Goal: Task Accomplishment & Management: Manage account settings

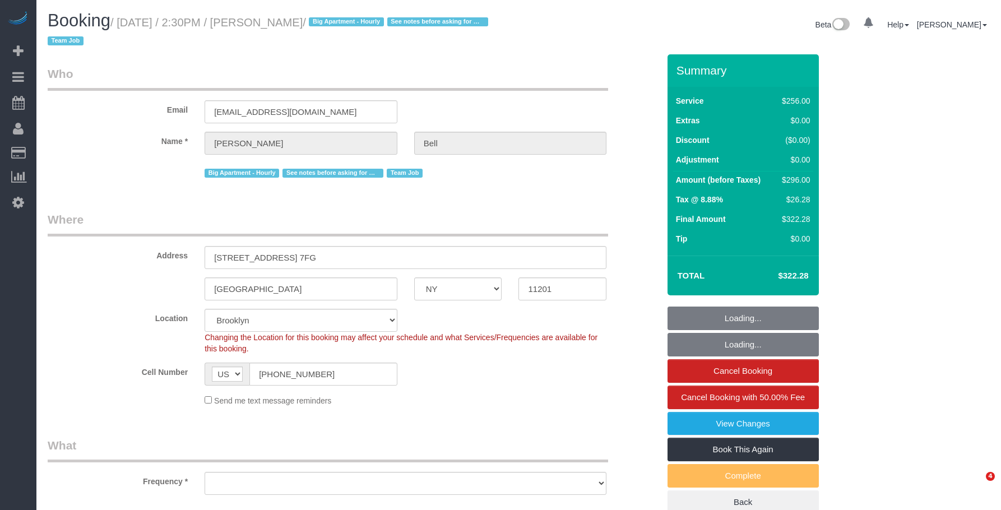
select select "NY"
select select "object:1341"
select select "2"
select select "120"
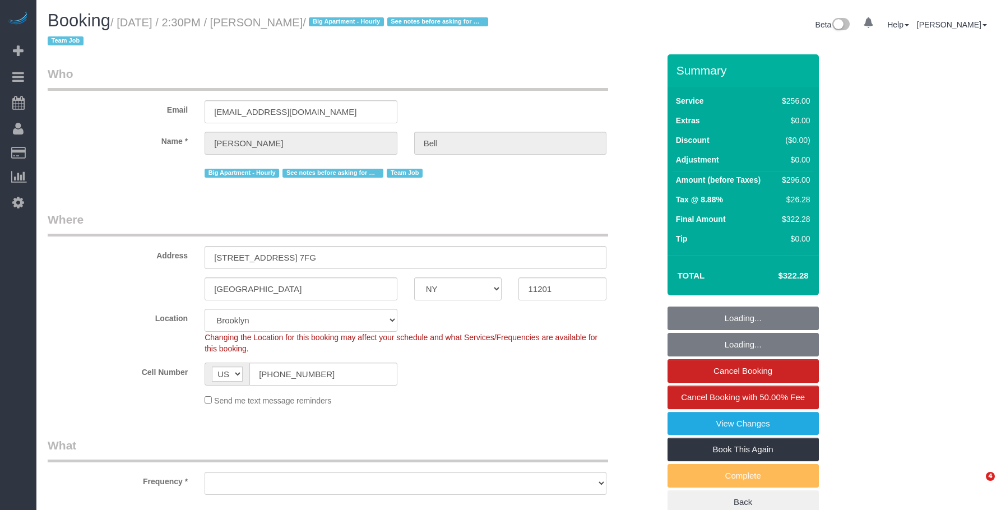
select select "number:58"
select select "number:76"
select select "number:15"
select select "number:5"
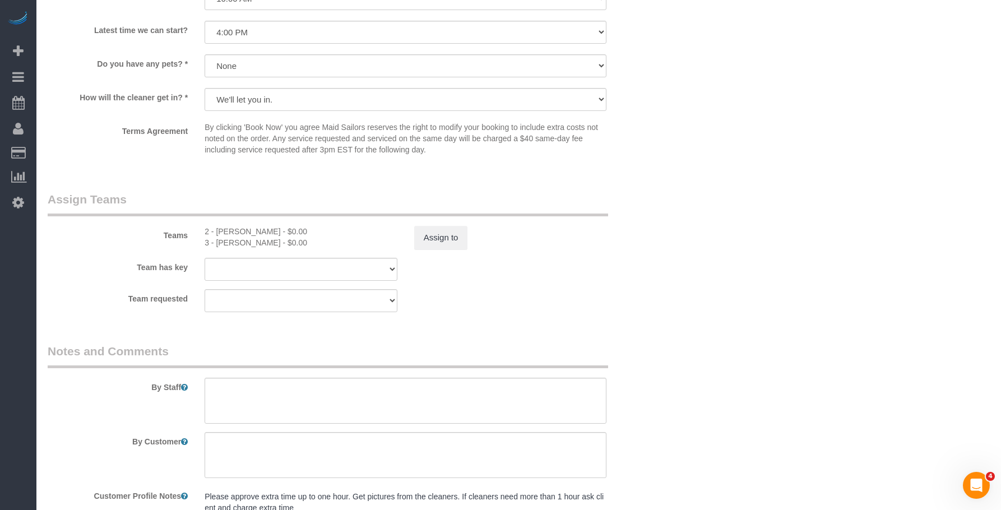
scroll to position [1271, 0]
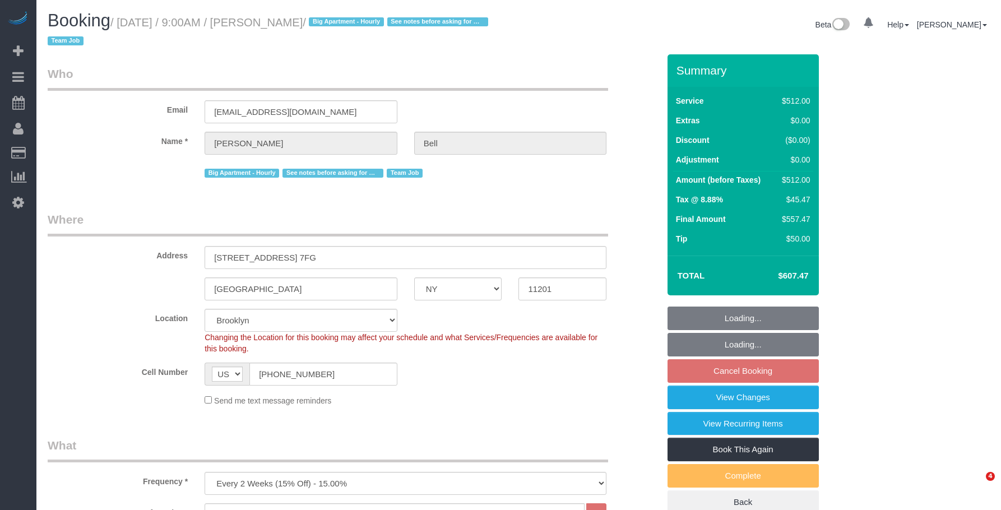
select select "NY"
select select "2"
select select "240"
select select "number:89"
select select "number:90"
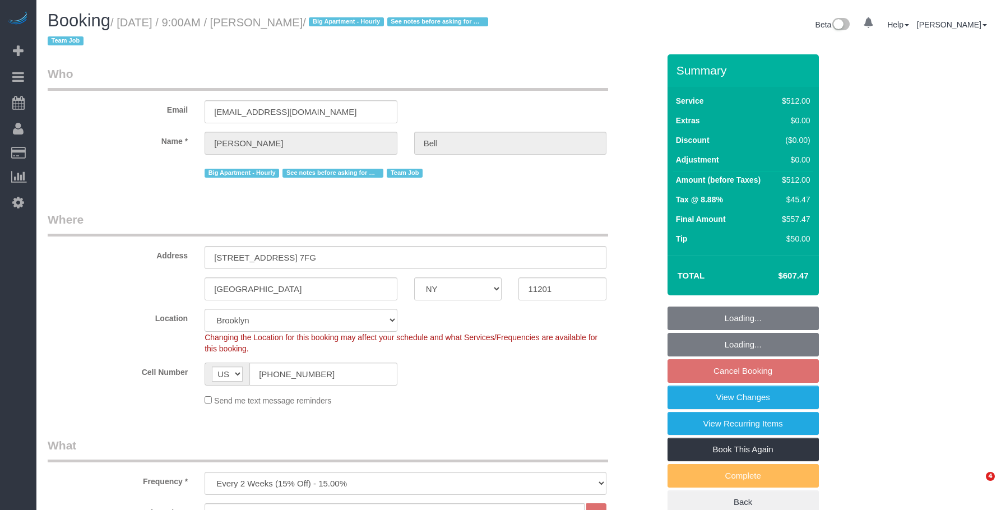
select select "number:15"
select select "number:5"
select select "object:1327"
select select "spot2"
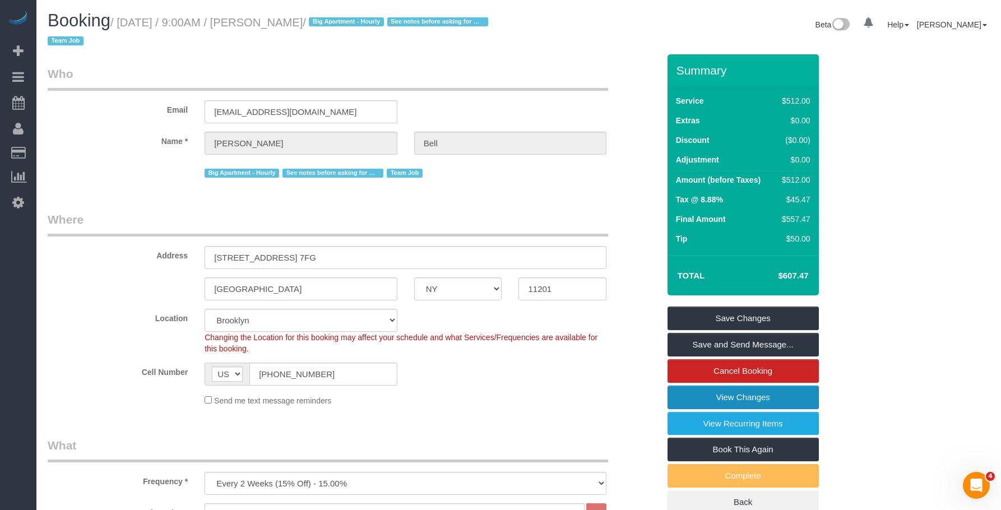
click at [695, 393] on link "View Changes" at bounding box center [742, 397] width 151 height 24
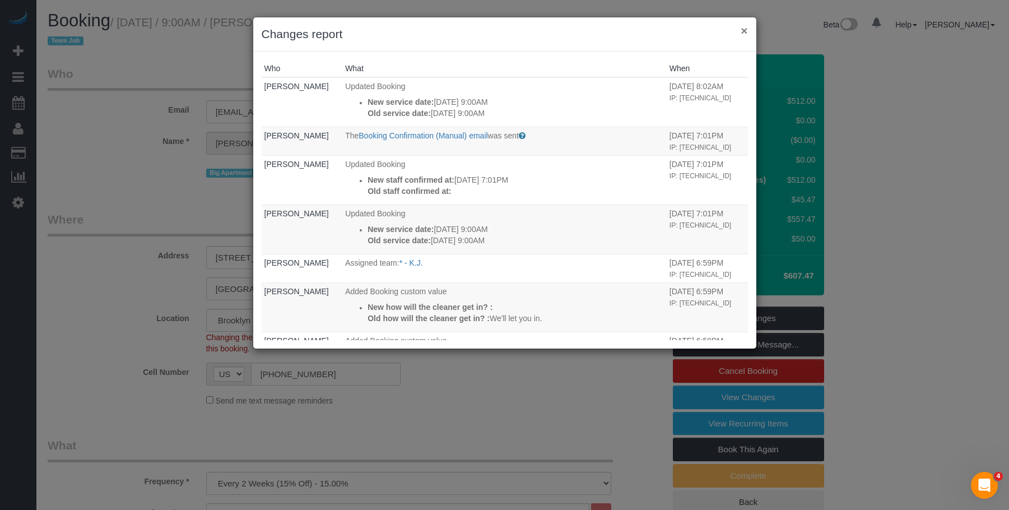
click at [745, 29] on button "×" at bounding box center [744, 31] width 7 height 12
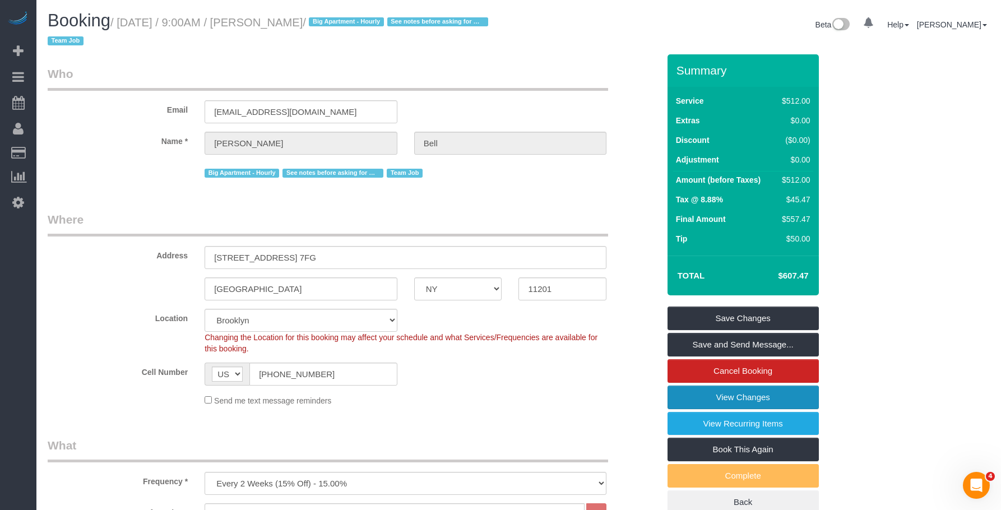
scroll to position [224, 0]
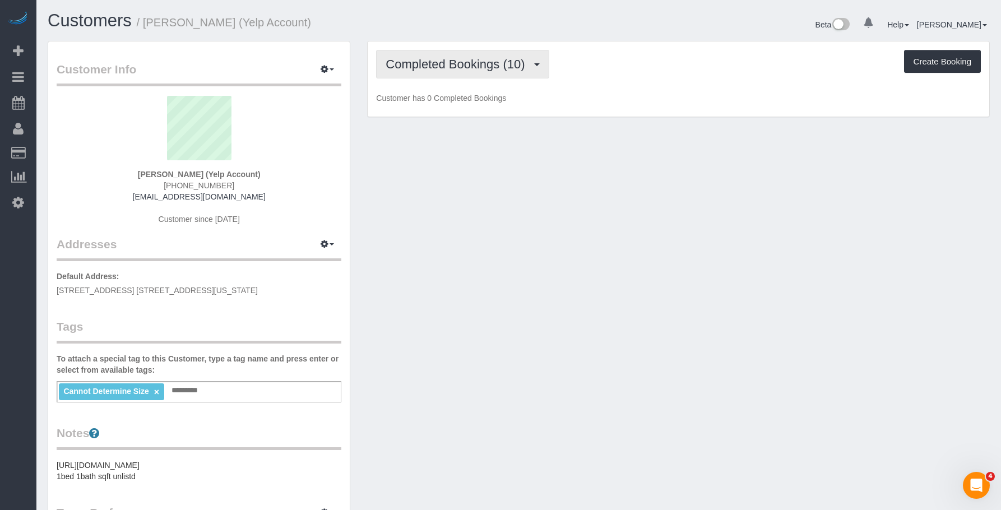
click at [475, 57] on span "Completed Bookings (10)" at bounding box center [457, 64] width 145 height 14
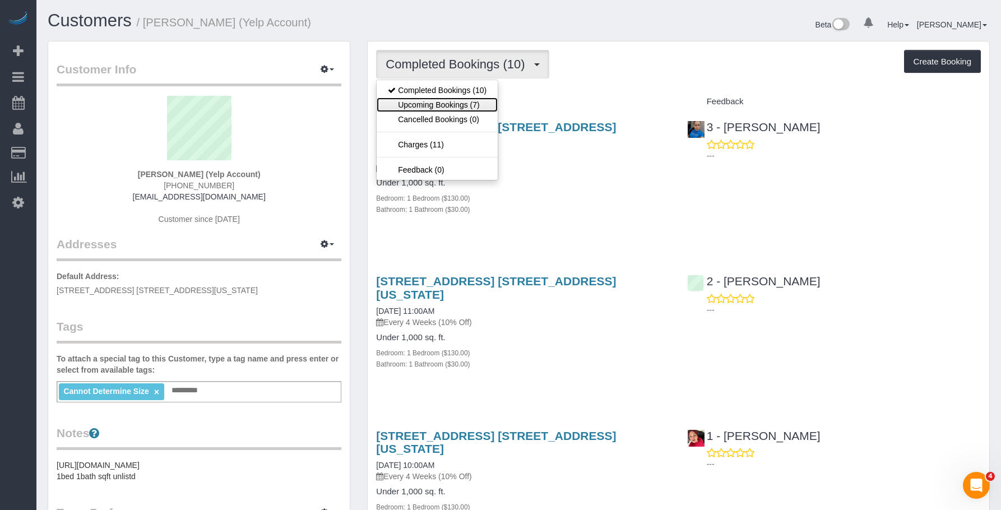
click at [453, 103] on link "Upcoming Bookings (7)" at bounding box center [436, 104] width 121 height 15
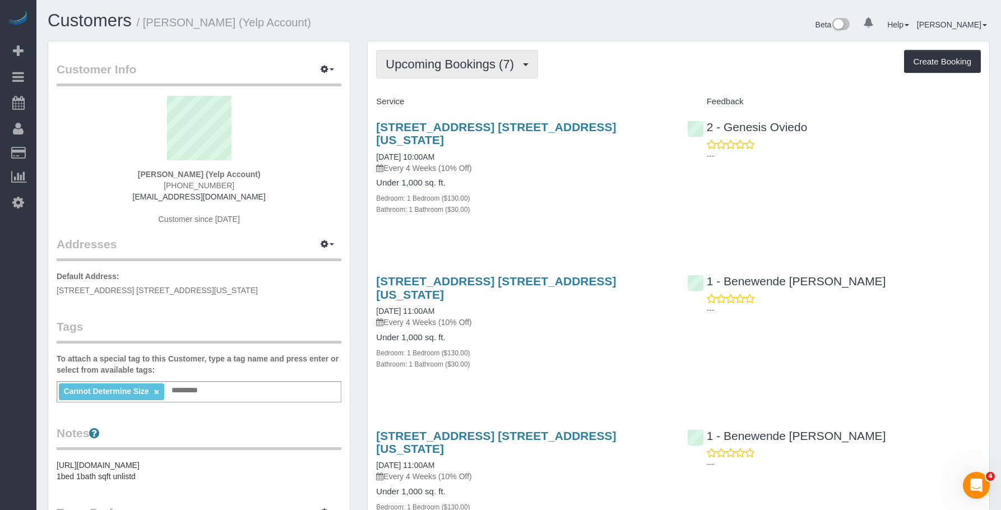
click at [465, 66] on span "Upcoming Bookings (7)" at bounding box center [452, 64] width 134 height 14
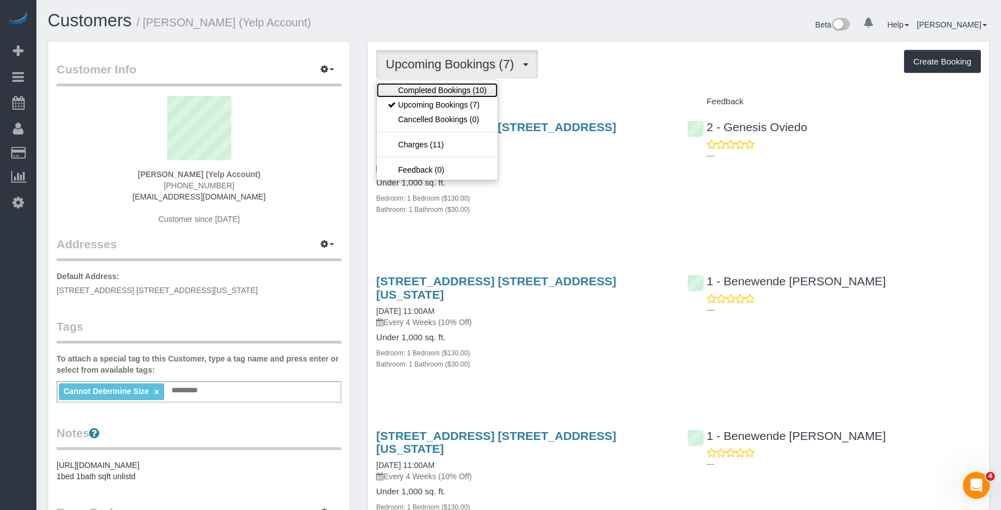
click at [458, 89] on link "Completed Bookings (10)" at bounding box center [436, 90] width 121 height 15
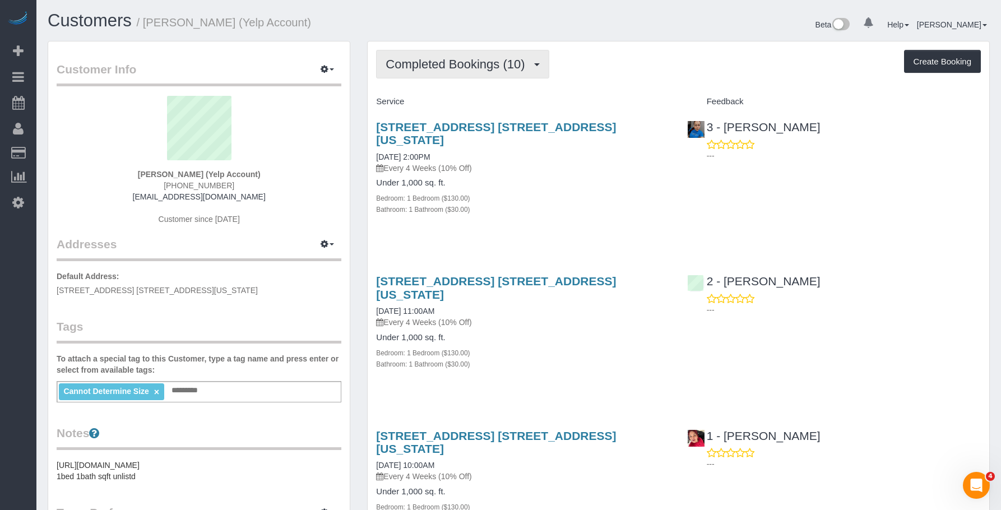
click at [471, 54] on button "Completed Bookings (10)" at bounding box center [462, 64] width 173 height 29
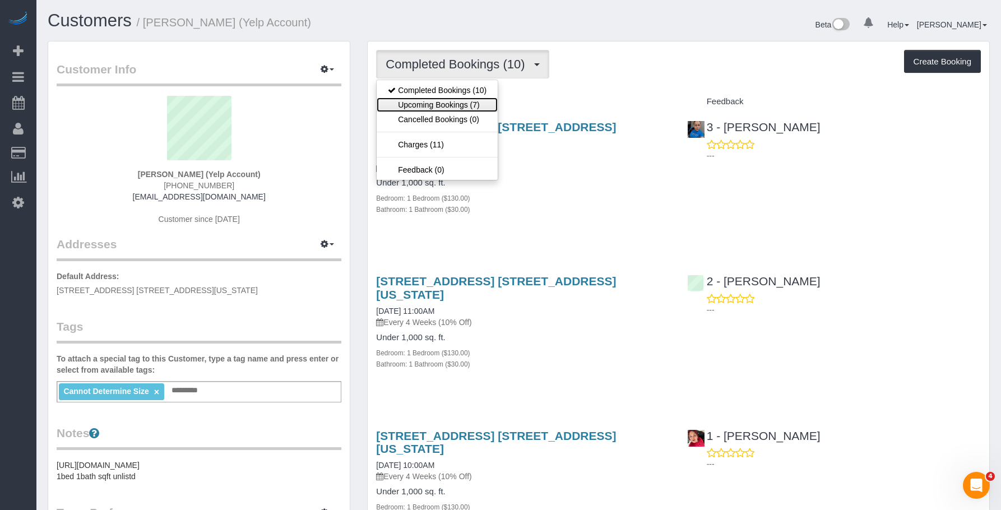
click at [454, 104] on link "Upcoming Bookings (7)" at bounding box center [436, 104] width 121 height 15
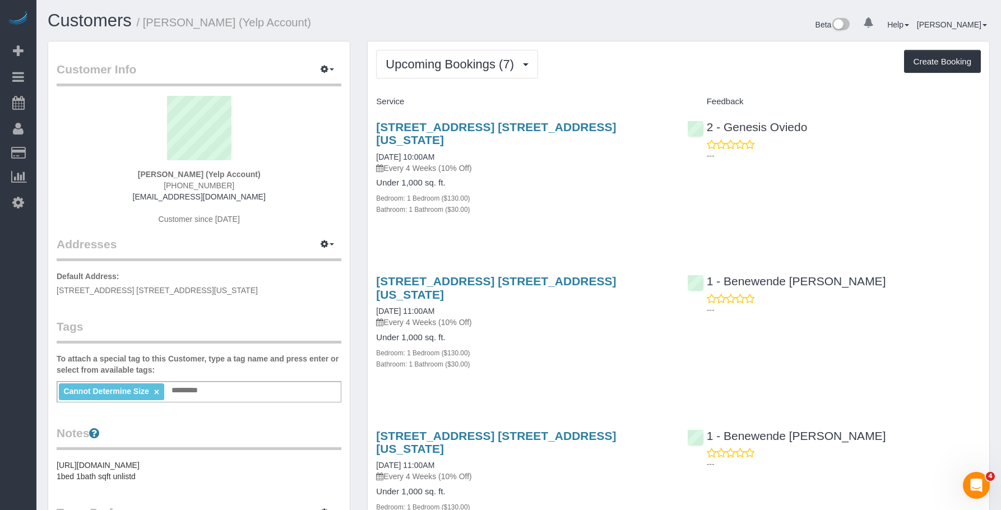
click at [587, 178] on div "Under 1,000 sq. ft. Bedroom: 1 Bedroom ($130.00) Bathroom: 1 Bathroom ($30.00)" at bounding box center [523, 196] width 294 height 36
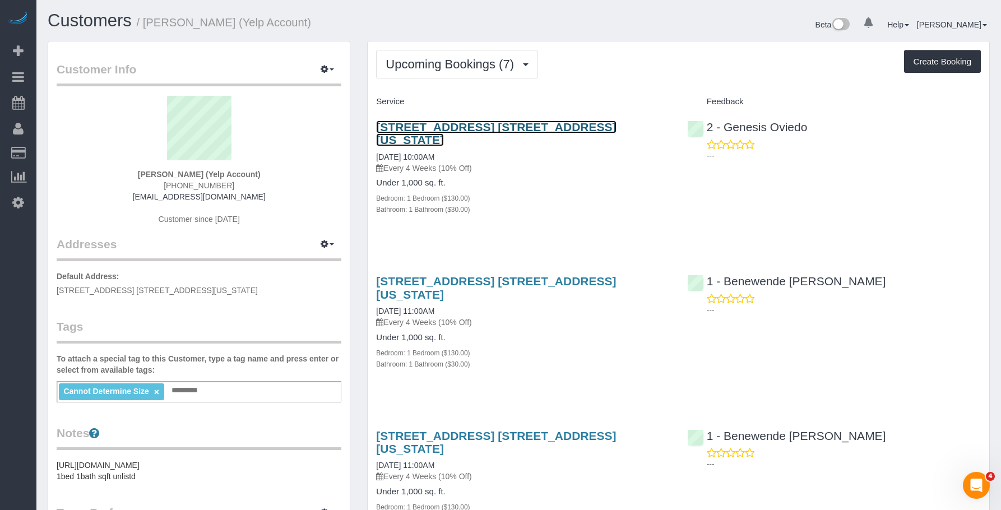
click at [594, 124] on link "[STREET_ADDRESS] [STREET_ADDRESS][US_STATE]" at bounding box center [496, 133] width 240 height 26
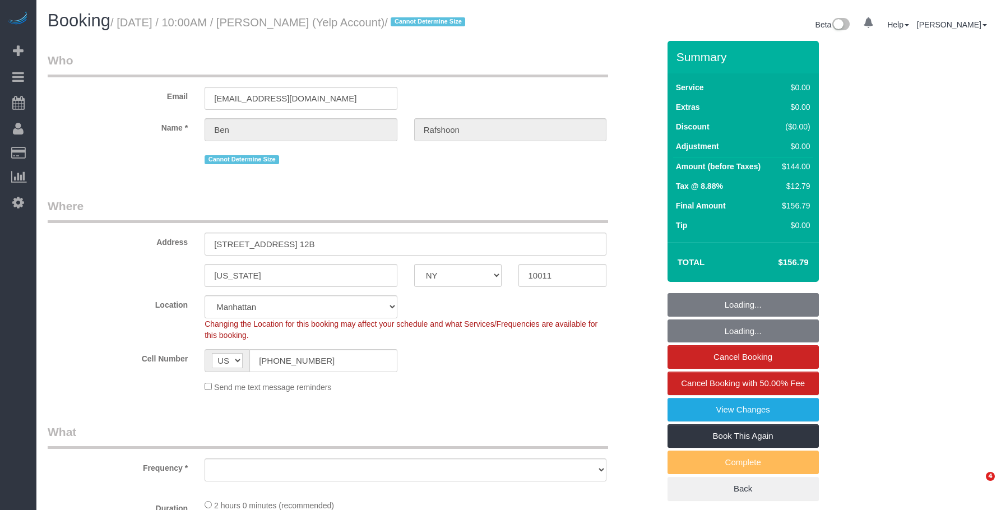
select select "NY"
drag, startPoint x: 553, startPoint y: 37, endPoint x: 543, endPoint y: 185, distance: 148.8
click at [553, 37] on div "Beta 0 Your Notifications You have 0 alerts Help Help Docs Take a Tour Contact …" at bounding box center [759, 26] width 480 height 30
select select "object:775"
select select "spot1"
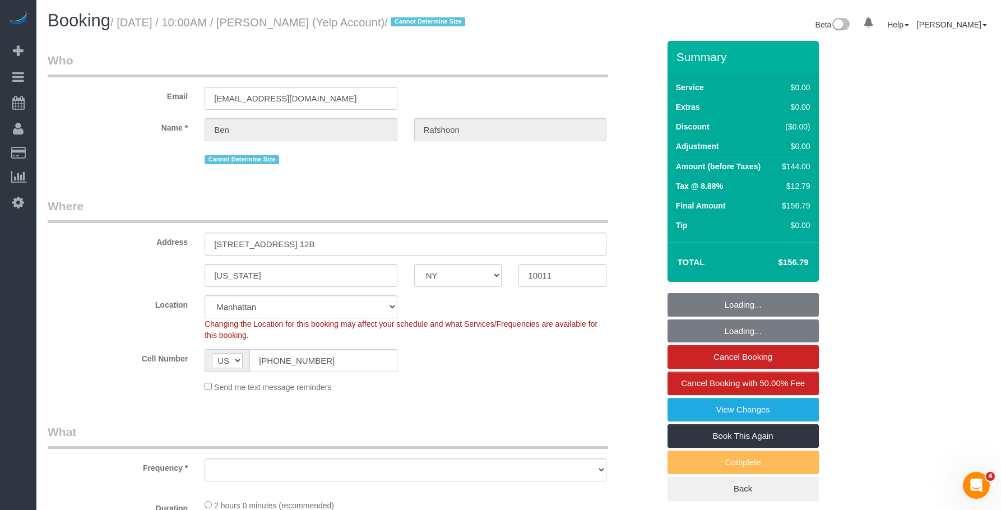
select select "number:89"
select select "number:90"
select select "number:15"
select select "number:7"
select select "string:stripe-pm_1QBkcr4VGloSiKo7SXTBdANX"
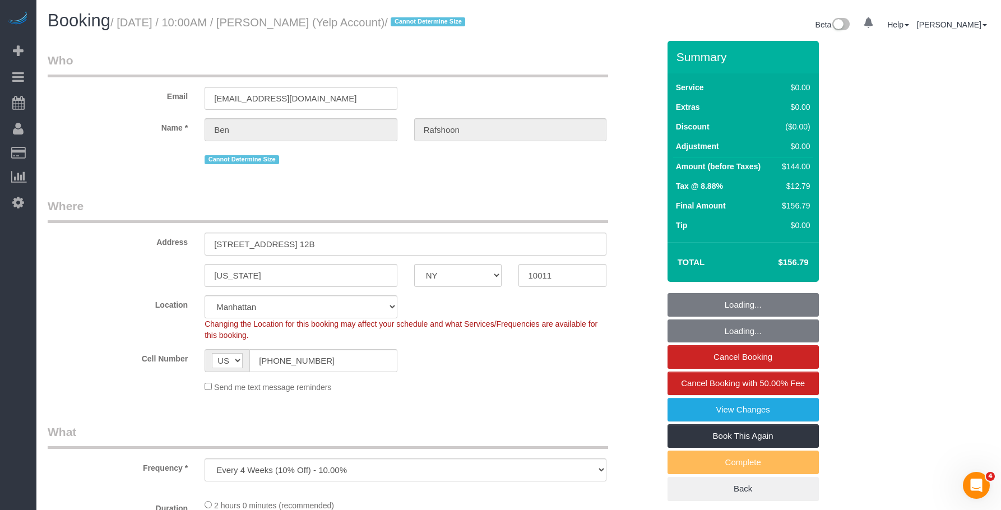
select select "1"
select select "object:1299"
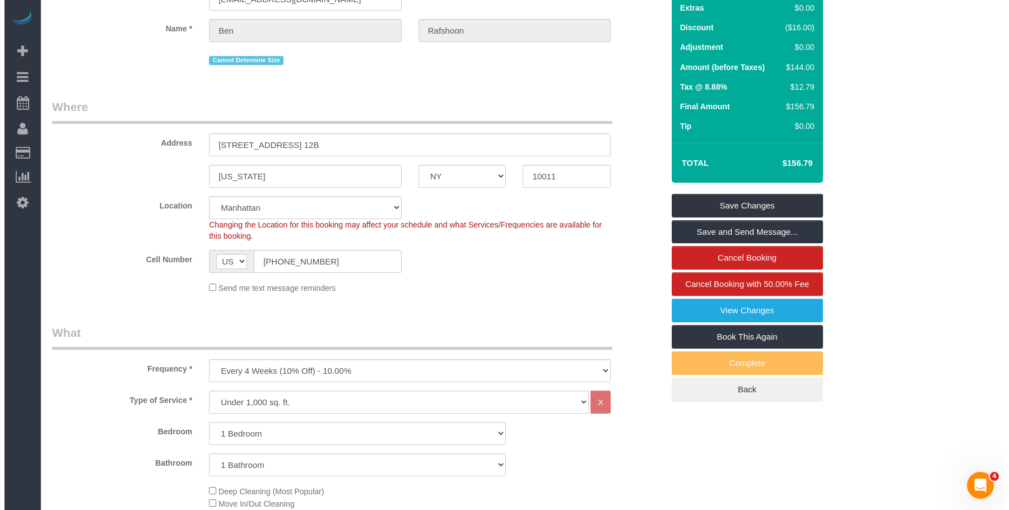
scroll to position [54, 0]
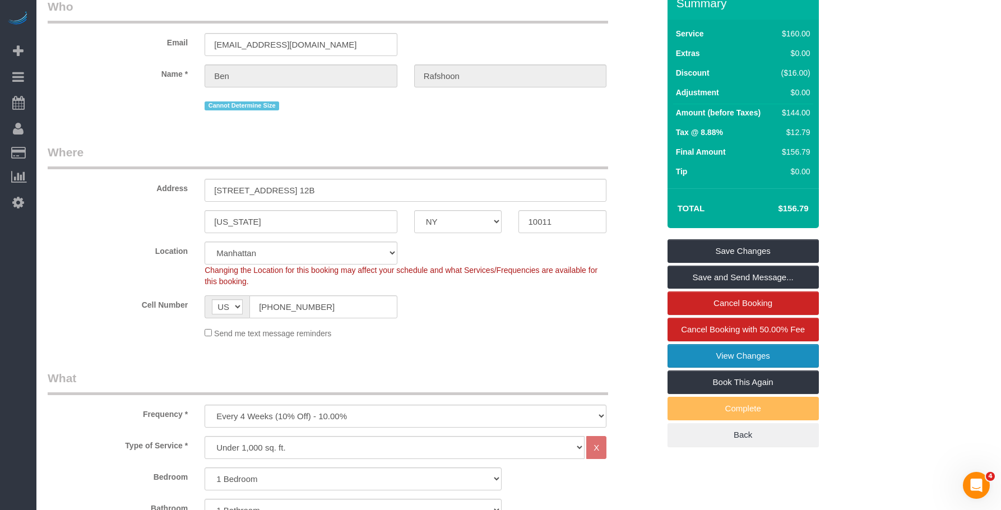
click at [699, 355] on link "View Changes" at bounding box center [742, 356] width 151 height 24
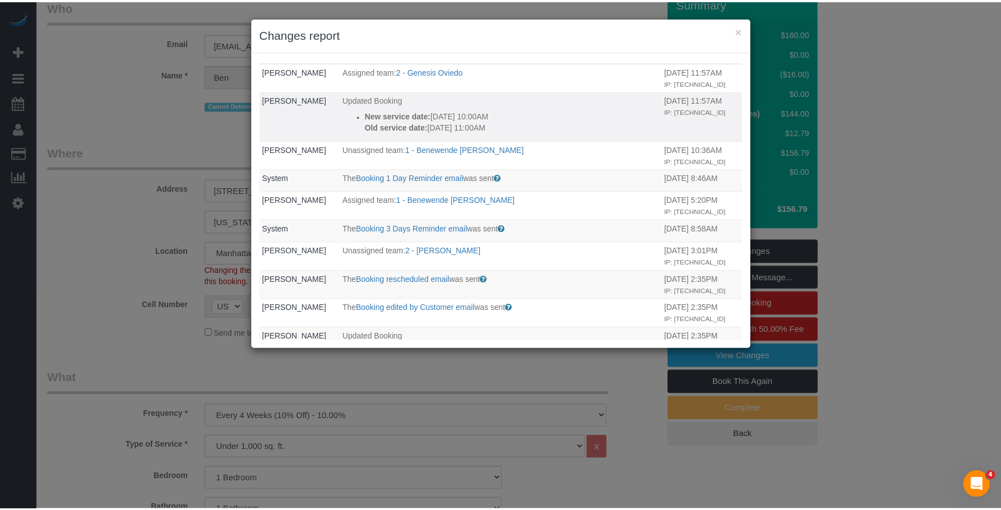
scroll to position [0, 0]
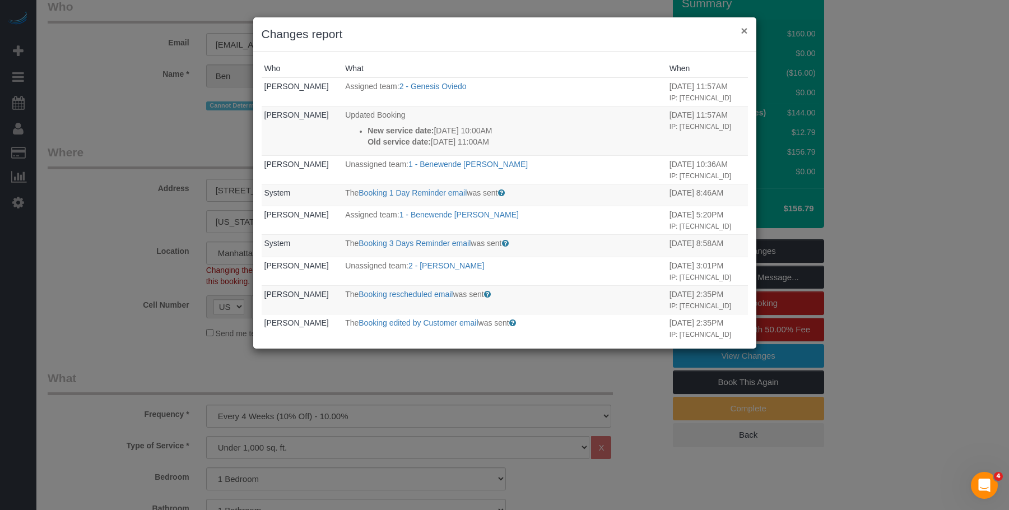
click at [744, 31] on button "×" at bounding box center [744, 31] width 7 height 12
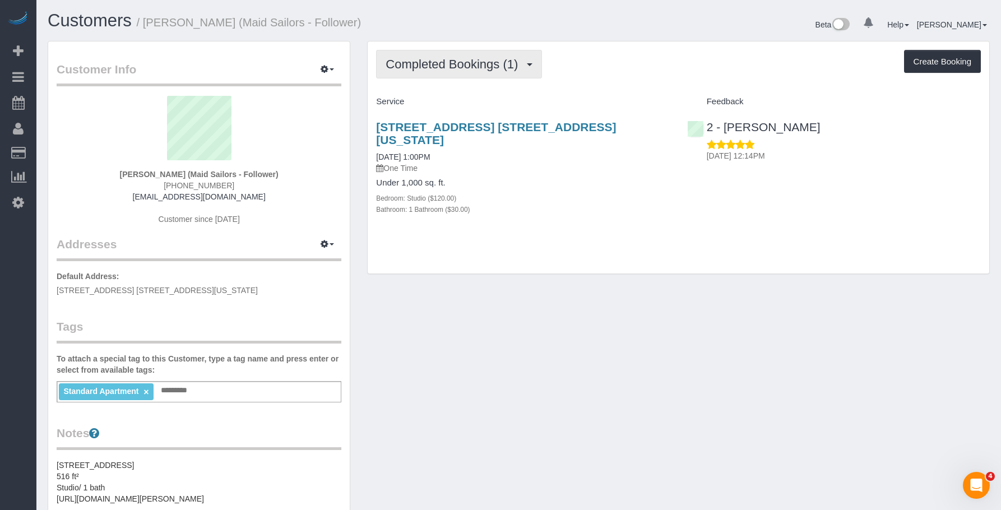
click at [438, 64] on span "Completed Bookings (1)" at bounding box center [454, 64] width 138 height 14
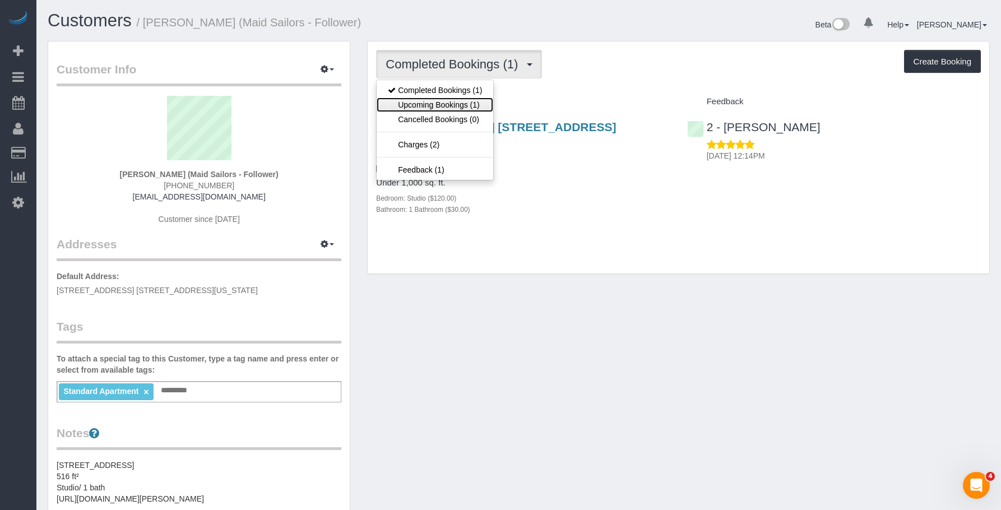
click at [455, 104] on link "Upcoming Bookings (1)" at bounding box center [434, 104] width 117 height 15
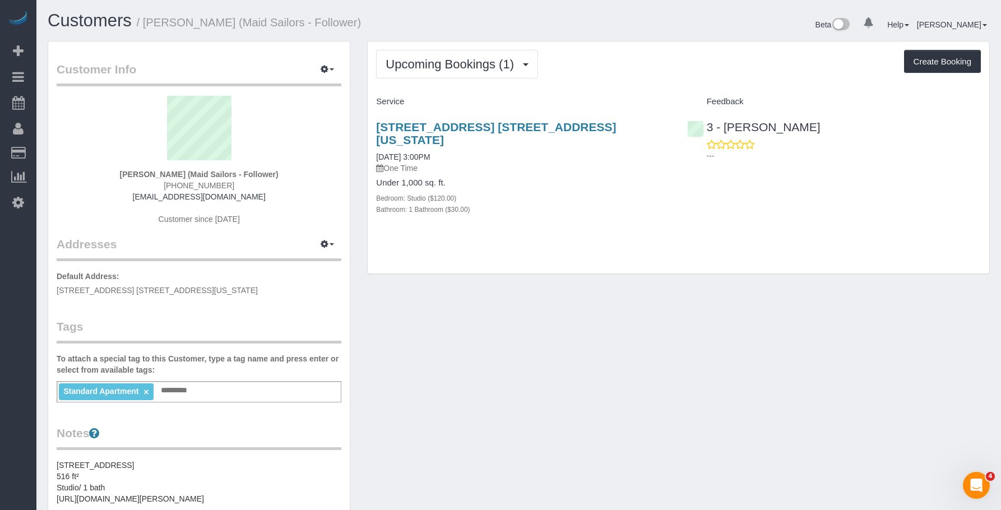
drag, startPoint x: 372, startPoint y: 119, endPoint x: 639, endPoint y: 118, distance: 266.7
click at [639, 118] on div "561 10th Ave, Apt. 24b, New York, NY 10036 08/22/2025 3:00PM One Time Under 1,0…" at bounding box center [523, 174] width 310 height 126
copy link "[STREET_ADDRESS] [STREET_ADDRESS][US_STATE]"
click at [459, 72] on button "Upcoming Bookings (1)" at bounding box center [457, 64] width 162 height 29
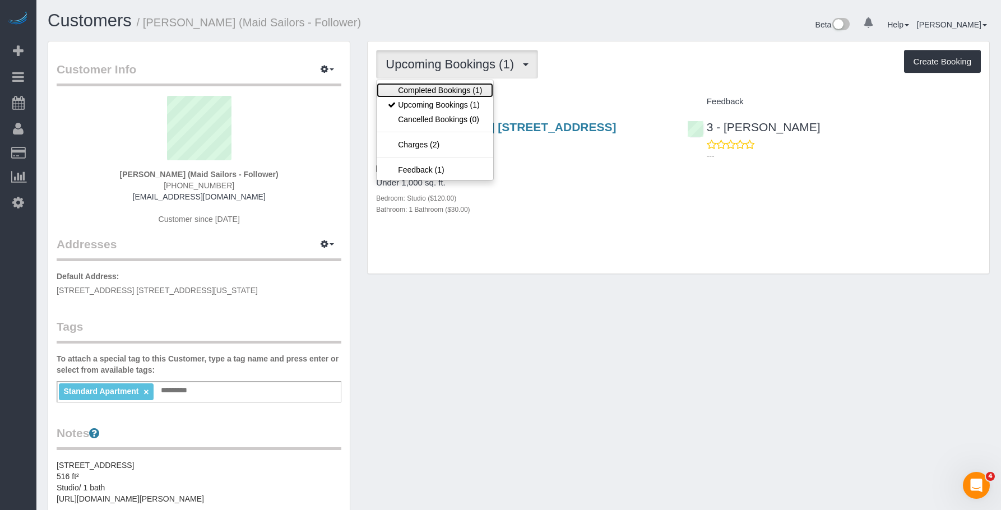
click at [451, 90] on link "Completed Bookings (1)" at bounding box center [434, 90] width 117 height 15
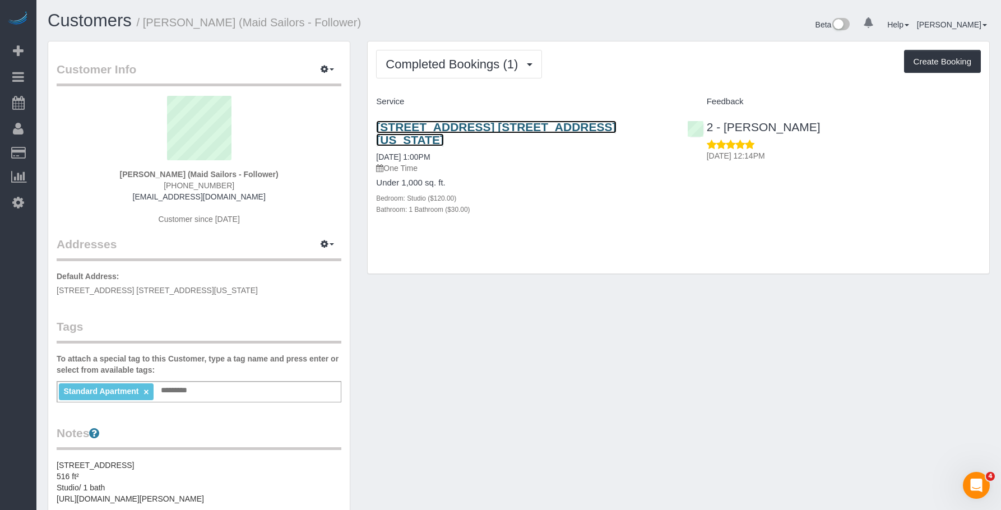
click at [496, 127] on link "561 10th Ave, Apt. 24b, New York, NY 10036" at bounding box center [496, 133] width 240 height 26
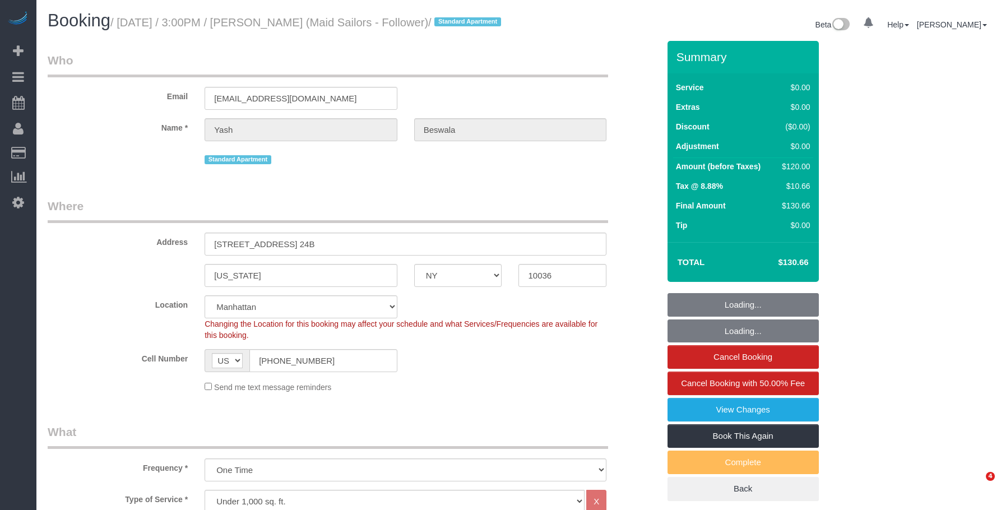
select select "NY"
select select "string:stripe-pm_1RydBn4VGloSiKo7z8hn8fv2"
select select "number:60"
select select "number:78"
select select "number:15"
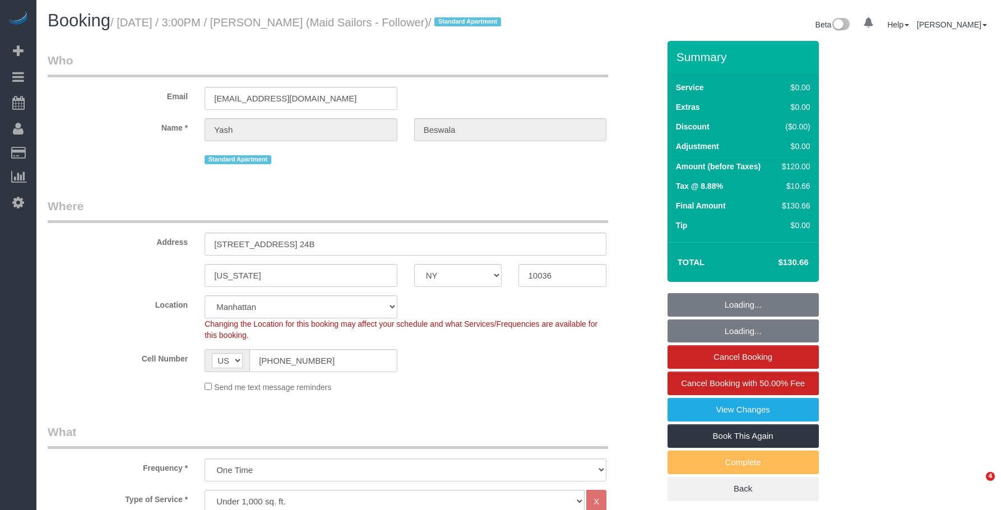
select select "number:5"
select select "spot1"
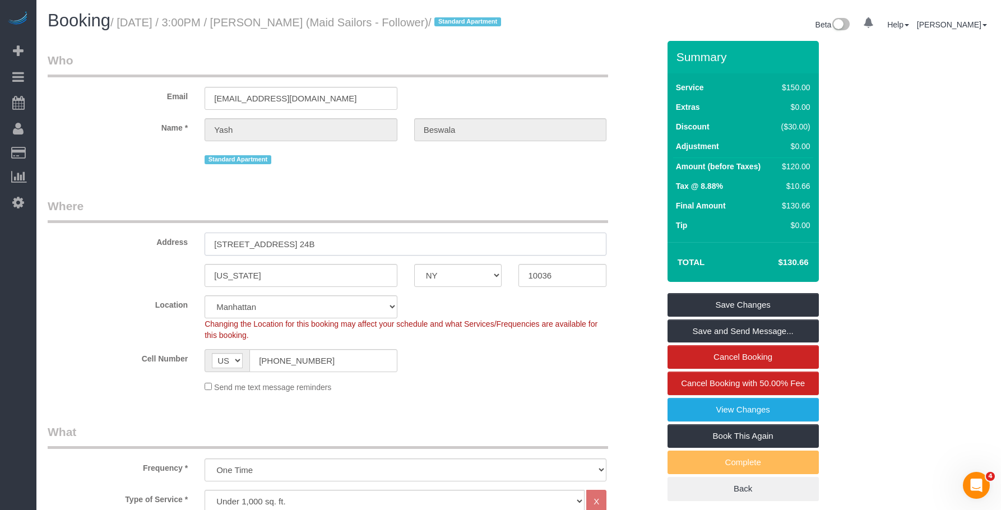
click at [235, 255] on input "[STREET_ADDRESS] 24B" at bounding box center [405, 243] width 402 height 23
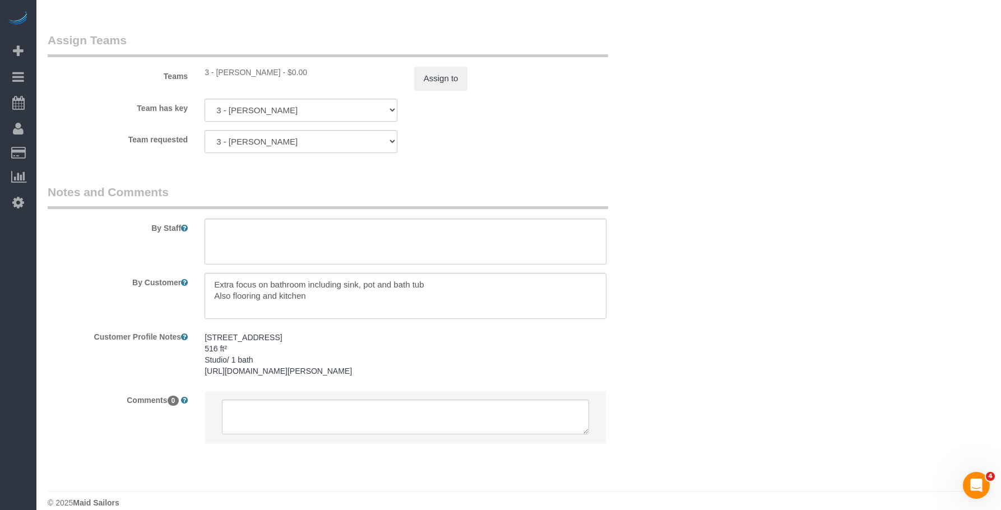
scroll to position [1457, 0]
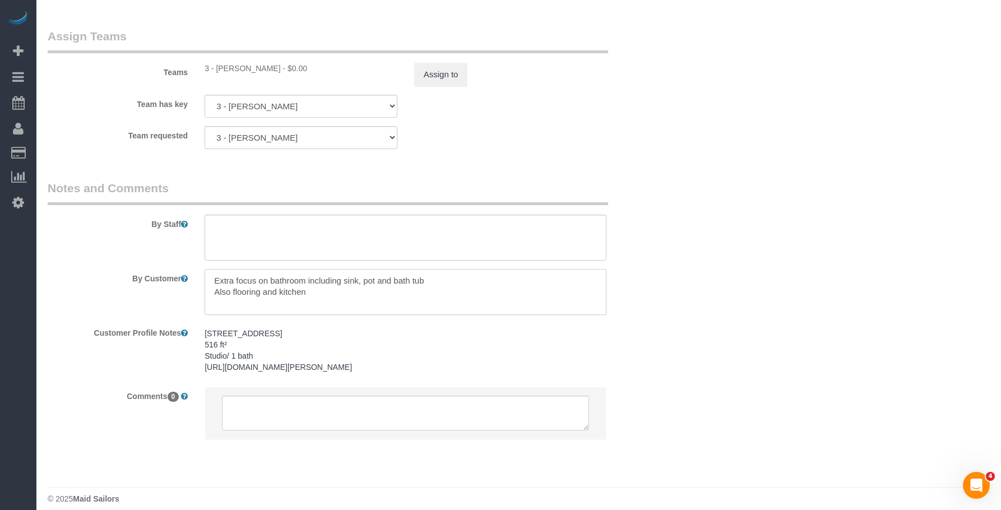
click at [370, 297] on textarea at bounding box center [405, 292] width 402 height 46
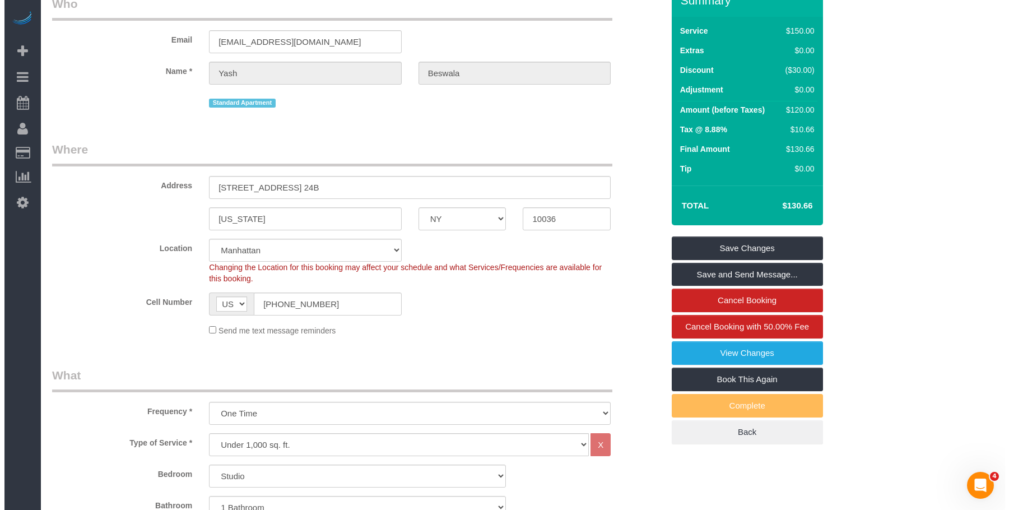
scroll to position [0, 0]
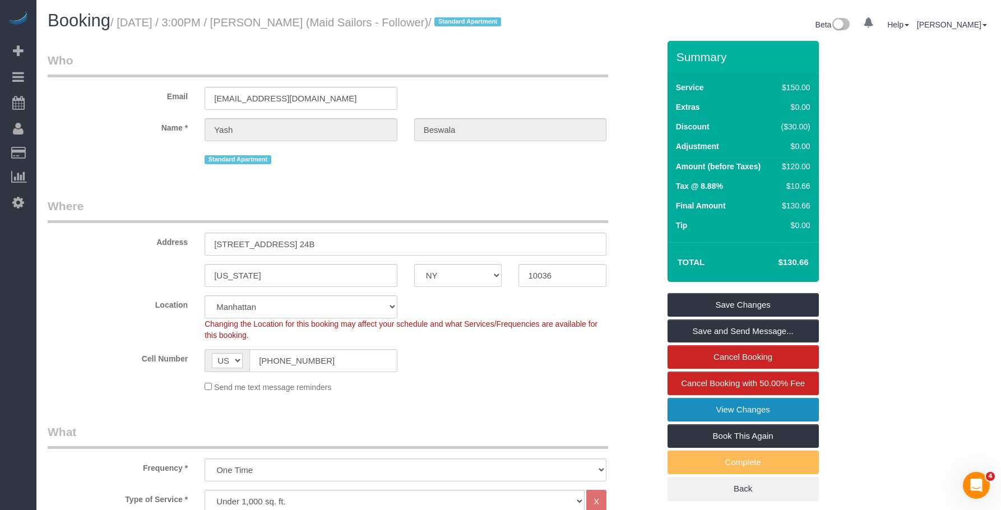
click at [723, 418] on link "View Changes" at bounding box center [742, 410] width 151 height 24
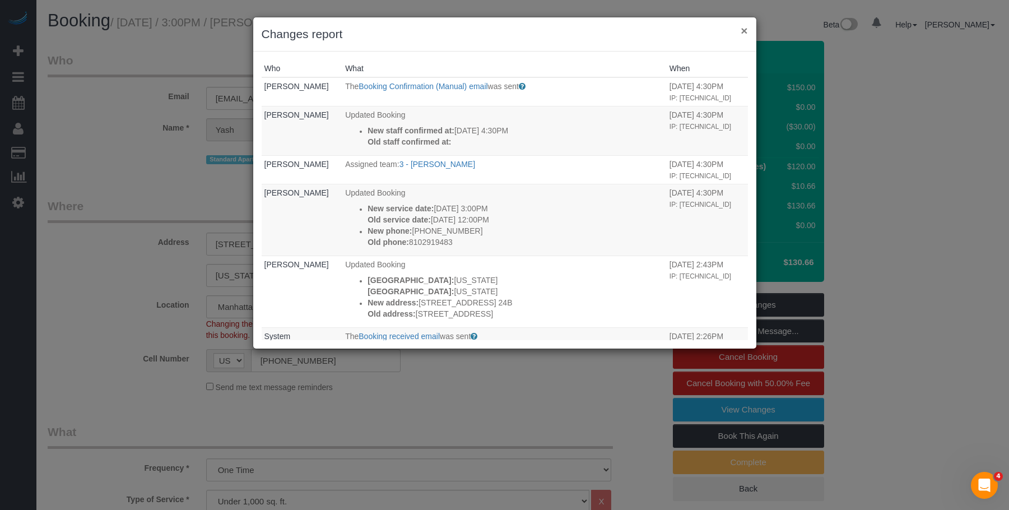
click at [745, 29] on button "×" at bounding box center [744, 31] width 7 height 12
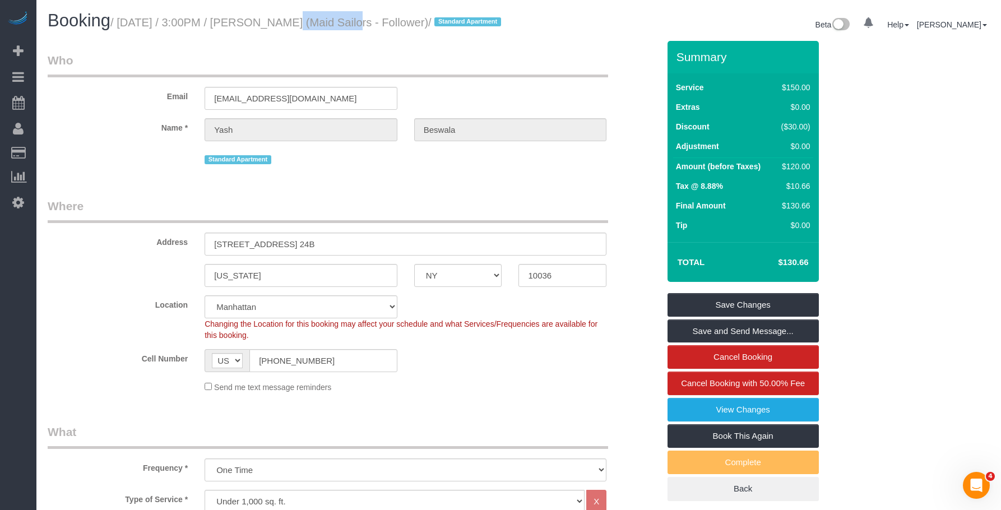
drag, startPoint x: 263, startPoint y: 22, endPoint x: 330, endPoint y: 21, distance: 67.2
click at [330, 21] on small "/ August 22, 2025 / 3:00PM / Yash Beswala (Maid Sailors - Follower) / Standard …" at bounding box center [307, 22] width 394 height 12
copy small "Yash Beswala"
drag, startPoint x: 65, startPoint y: 174, endPoint x: 269, endPoint y: 183, distance: 204.1
click at [65, 174] on link "Charge Customers" at bounding box center [106, 175] width 140 height 22
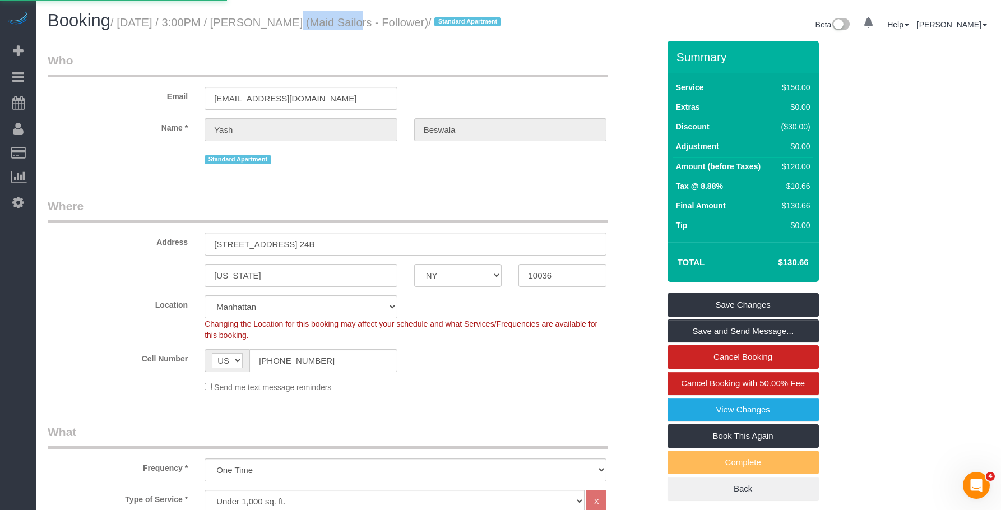
select select
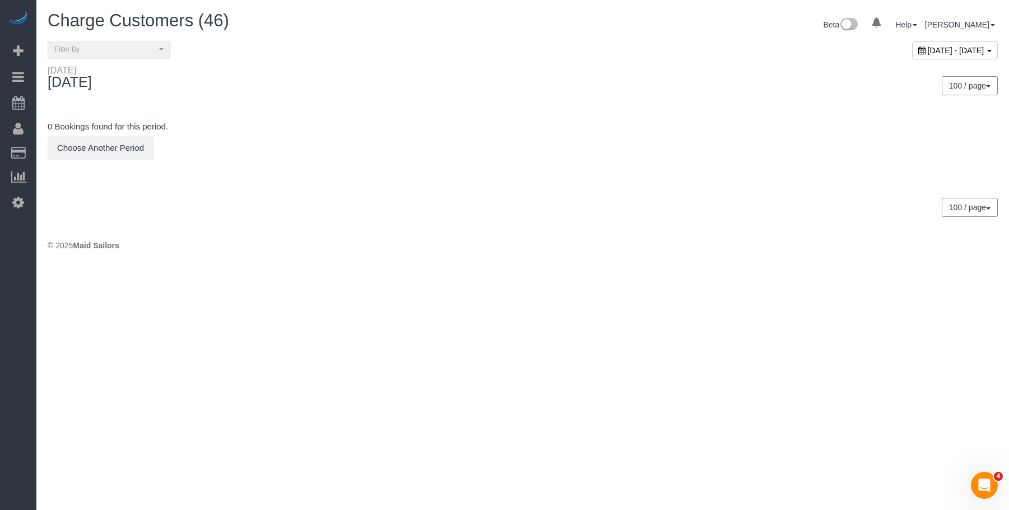
click at [928, 46] on span "August 21, 2025 - August 21, 2025" at bounding box center [956, 50] width 57 height 9
type input "**********"
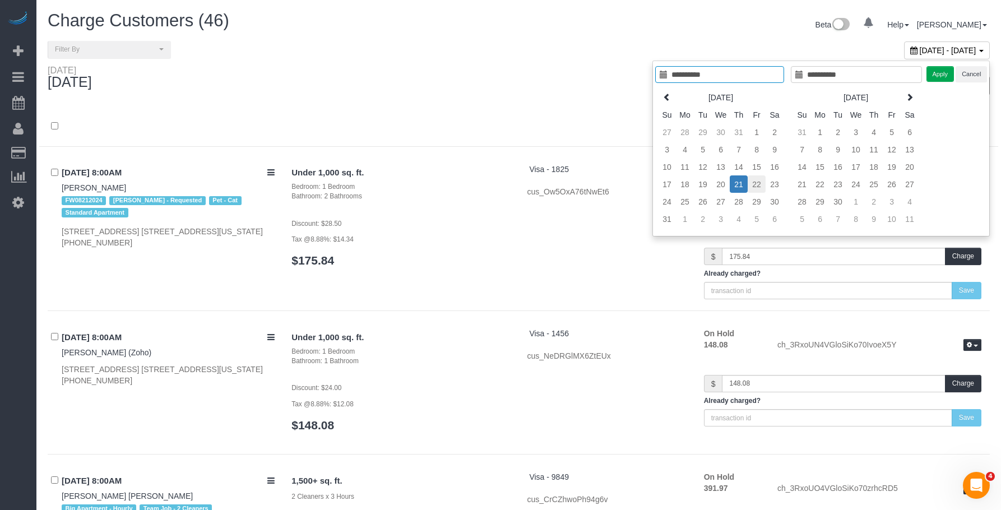
click at [759, 187] on td "22" at bounding box center [756, 183] width 18 height 17
type input "**********"
click at [942, 75] on button "Apply" at bounding box center [940, 74] width 28 height 16
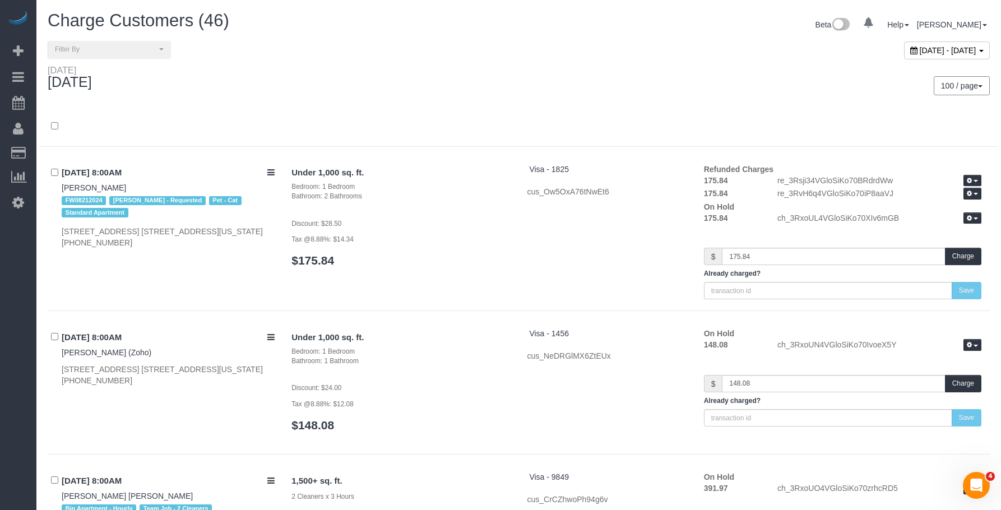
click at [651, 74] on div "100 / page 10 / page 20 / page 30 / page 40 / page 50 / page 100 / page" at bounding box center [759, 85] width 480 height 41
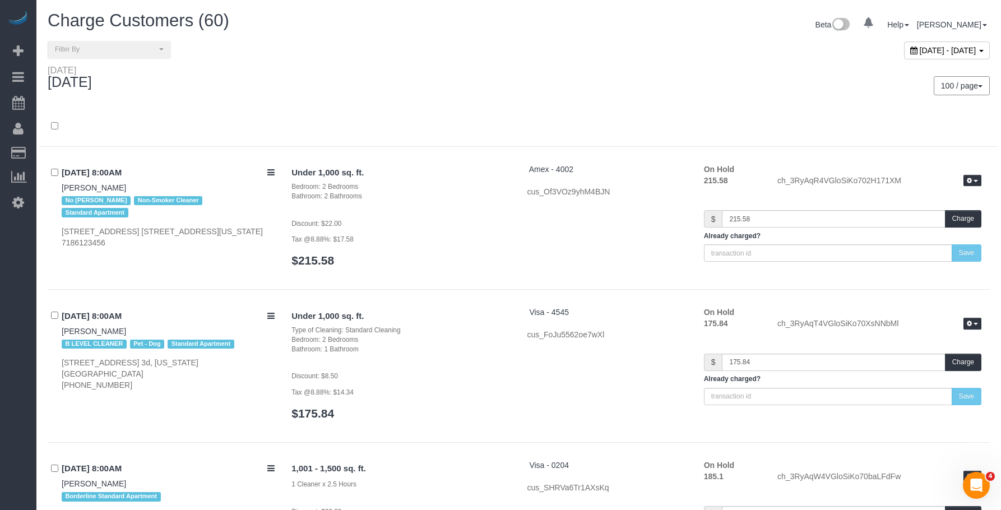
scroll to position [6976, 0]
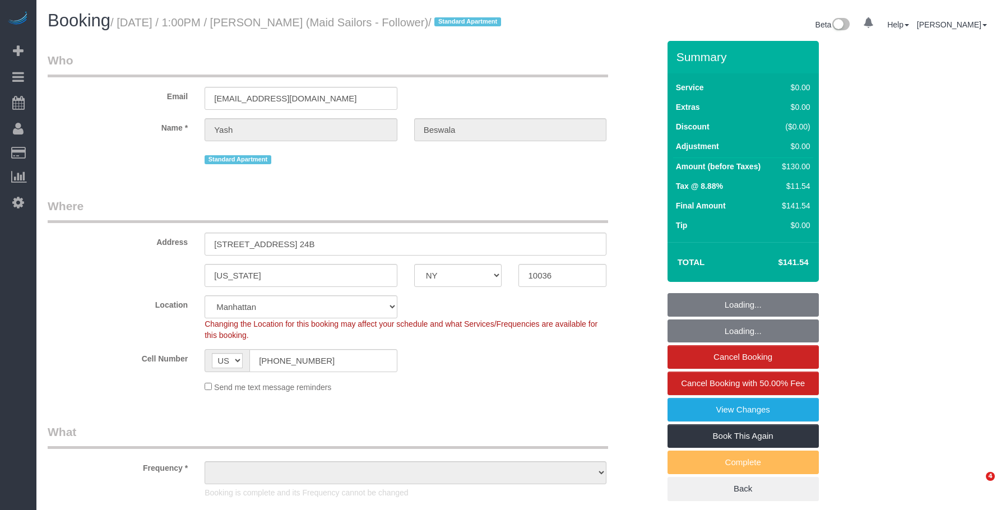
select select "NY"
select select "number:58"
select select "number:76"
select select "number:15"
select select "number:6"
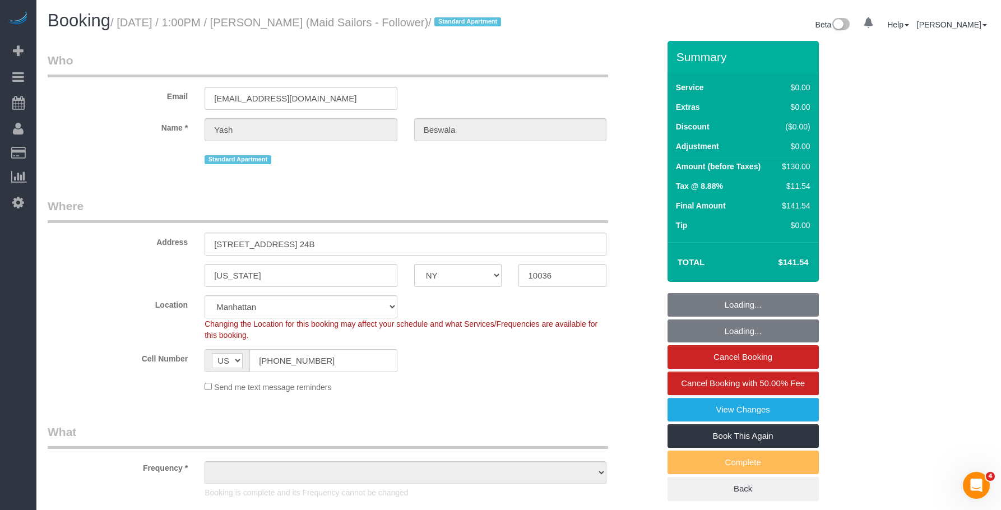
select select "object:1303"
select select "spot1"
select select "string:stripe-pm_1Re0y94VGloSiKo7qV8b1vbM"
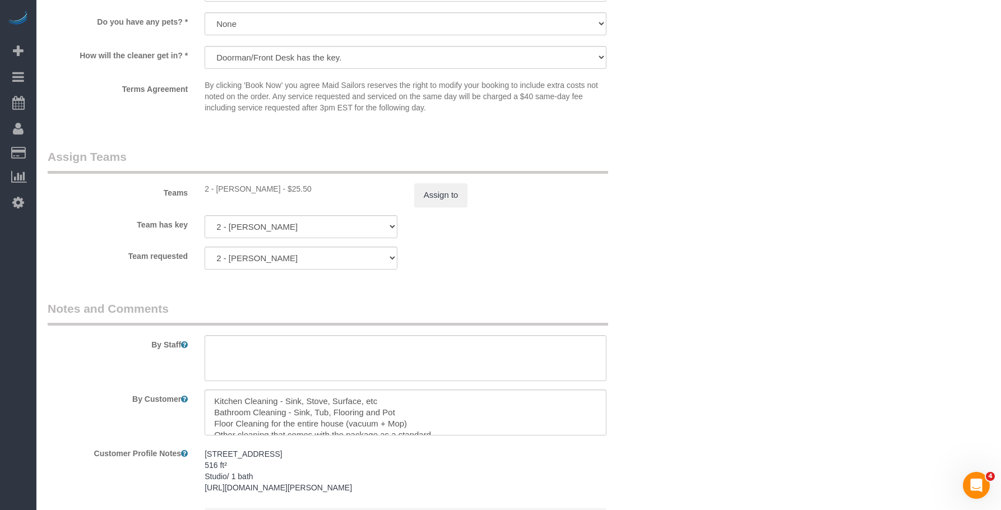
scroll to position [1401, 0]
